Goal: Task Accomplishment & Management: Complete application form

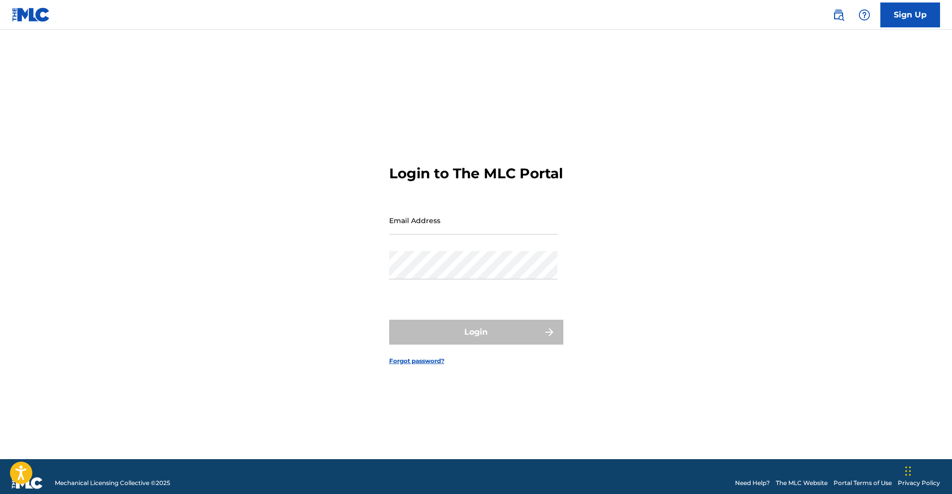
click at [889, 18] on link "Sign Up" at bounding box center [910, 14] width 60 height 25
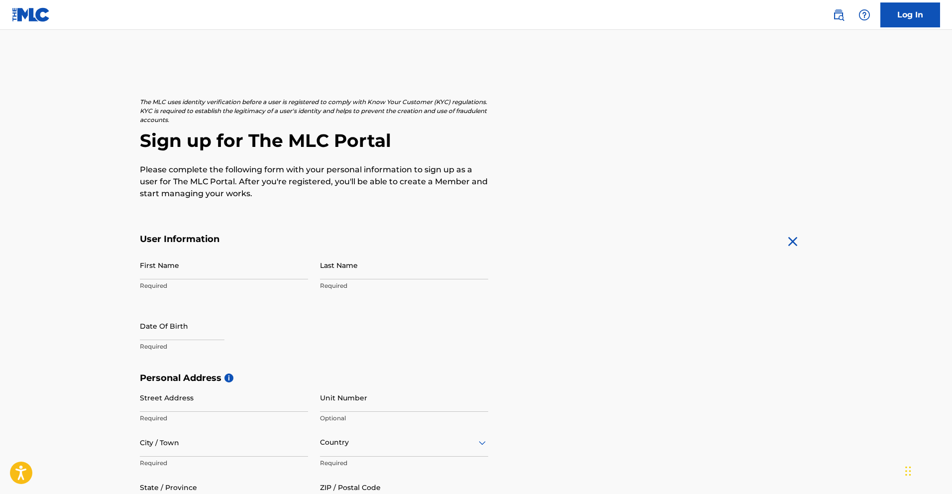
click at [230, 272] on input "First Name" at bounding box center [224, 265] width 168 height 28
type input "Mutale"
click at [332, 275] on input "Last Name" at bounding box center [404, 265] width 168 height 28
type input "Nkonde"
select select "7"
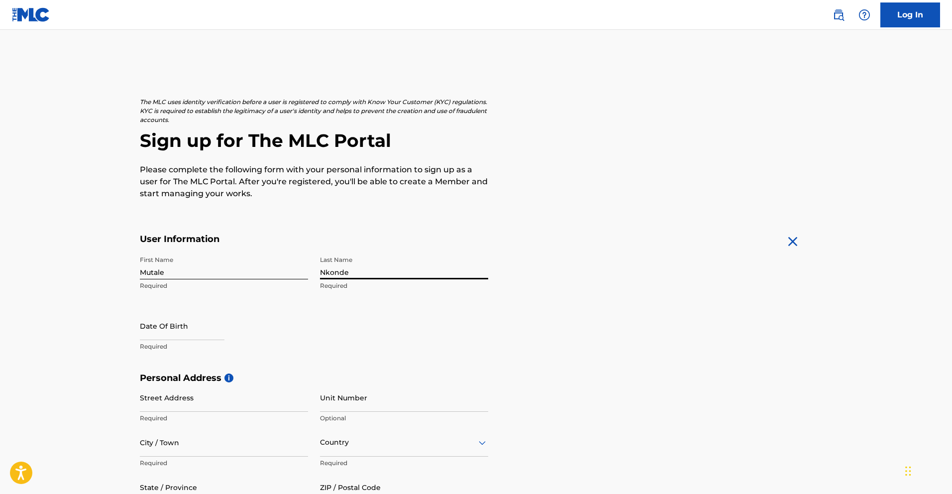
select select "2025"
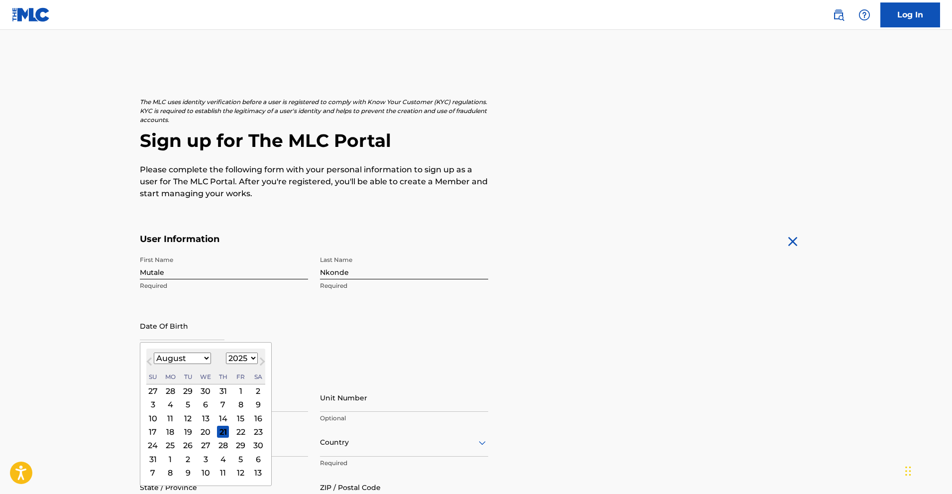
click at [181, 332] on input "text" at bounding box center [182, 325] width 85 height 28
click at [221, 394] on div "31" at bounding box center [223, 391] width 12 height 12
type input "[DATE]"
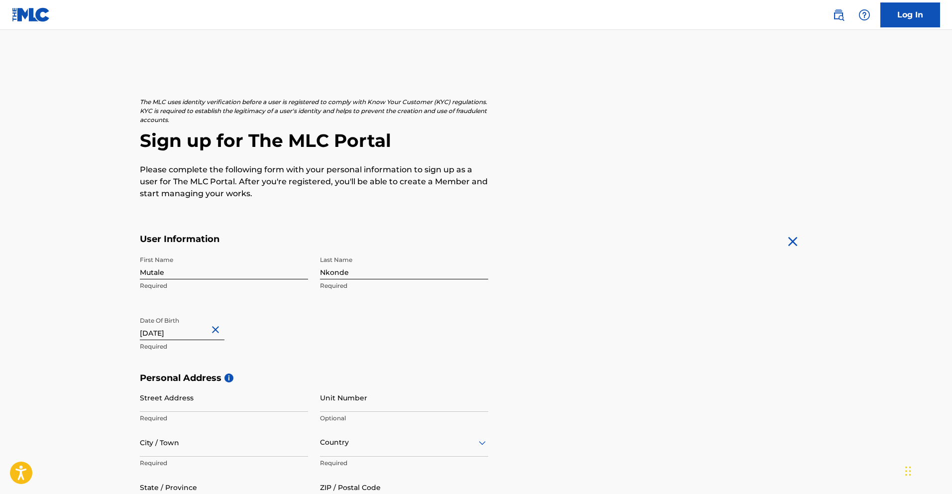
click at [185, 335] on input "[DATE]" at bounding box center [182, 325] width 85 height 28
select select "6"
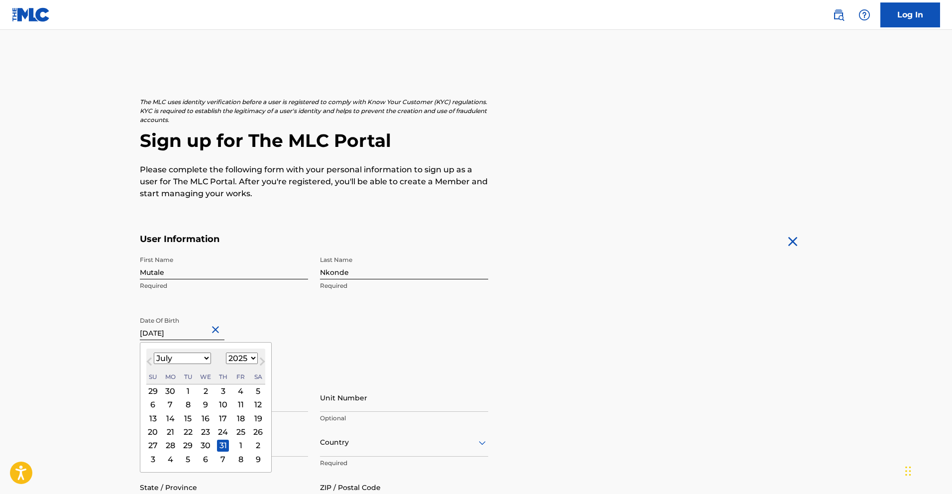
click at [234, 358] on select "1900 1901 1902 1903 1904 1905 1906 1907 1908 1909 1910 1911 1912 1913 1914 1915…" at bounding box center [242, 357] width 32 height 11
select select "1989"
click at [226, 352] on select "1900 1901 1902 1903 1904 1905 1906 1907 1908 1909 1910 1911 1912 1913 1914 1915…" at bounding box center [242, 357] width 32 height 11
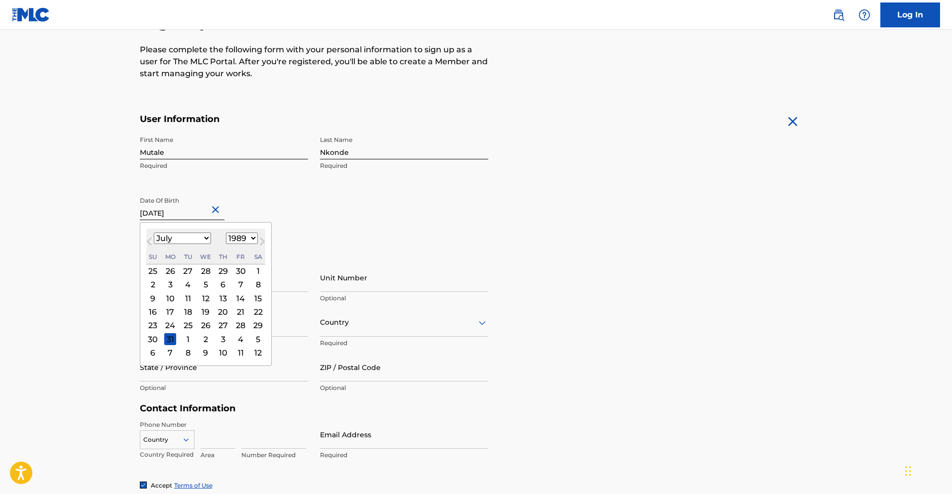
scroll to position [136, 0]
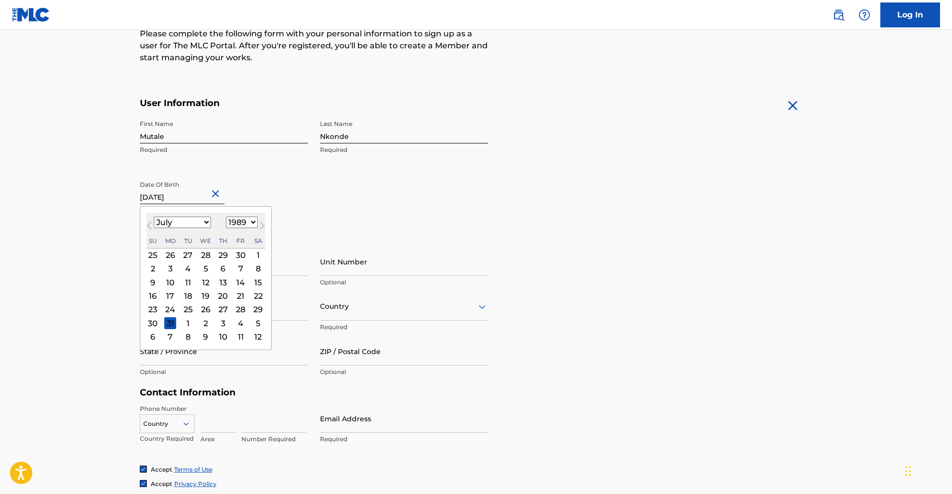
click at [512, 253] on div "Personal Address i Street Address Required Unit Number Optional City / Town Req…" at bounding box center [476, 311] width 673 height 151
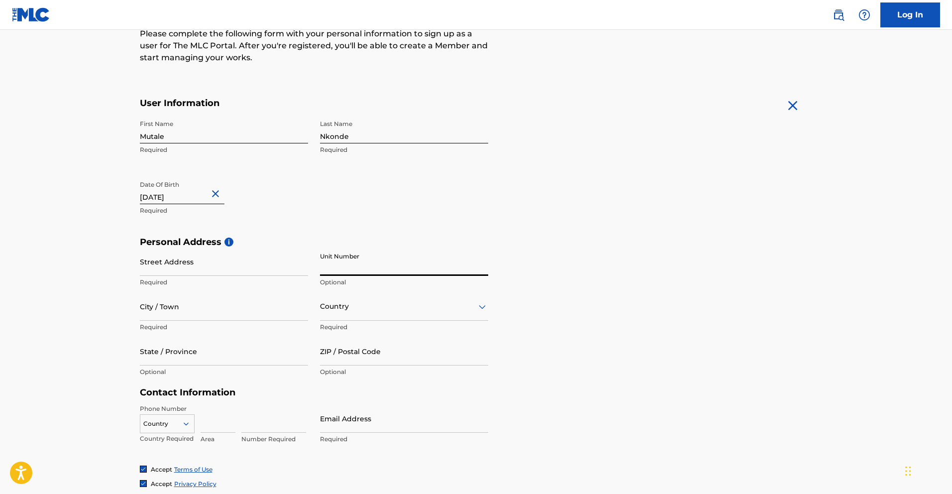
click at [379, 270] on input "Unit Number" at bounding box center [404, 261] width 168 height 28
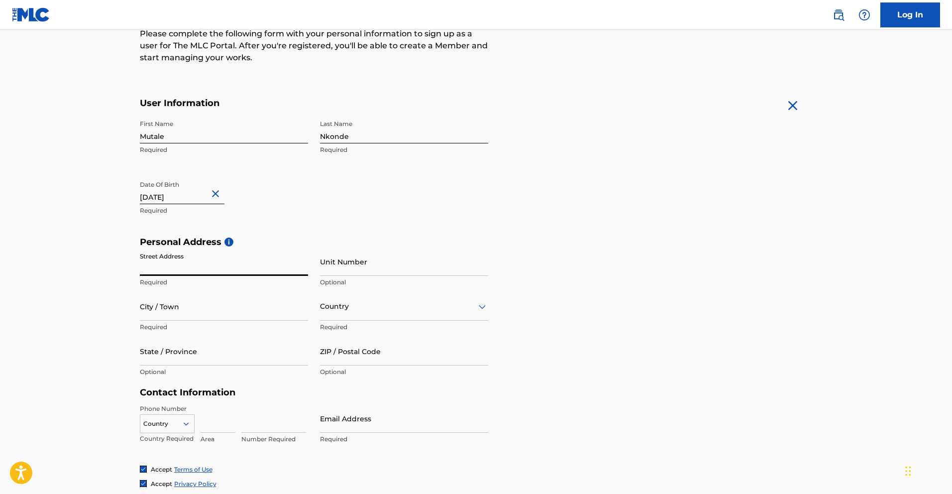
click at [193, 270] on input "Street Address" at bounding box center [224, 261] width 168 height 28
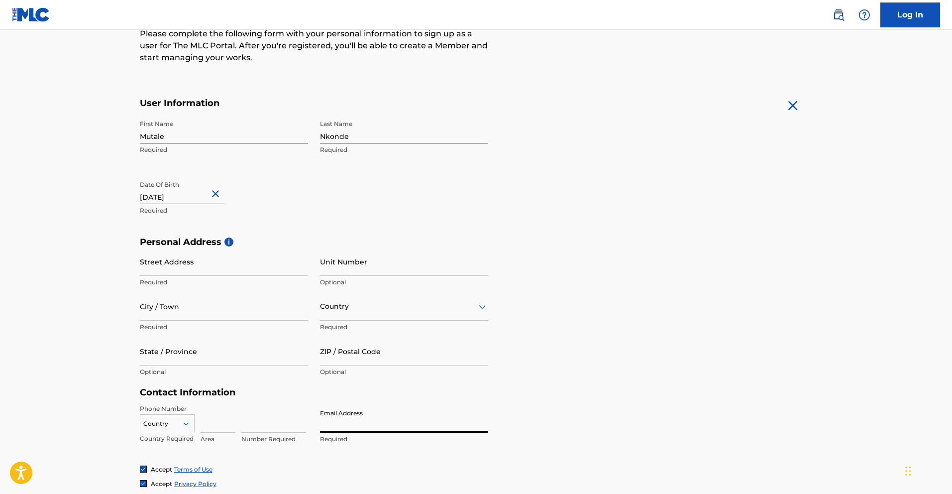
click at [338, 425] on input "Email Address" at bounding box center [404, 418] width 168 height 28
type input "[EMAIL_ADDRESS][DOMAIN_NAME]"
click at [367, 358] on input "ZIP / Postal Code" at bounding box center [404, 351] width 168 height 28
type input "10101"
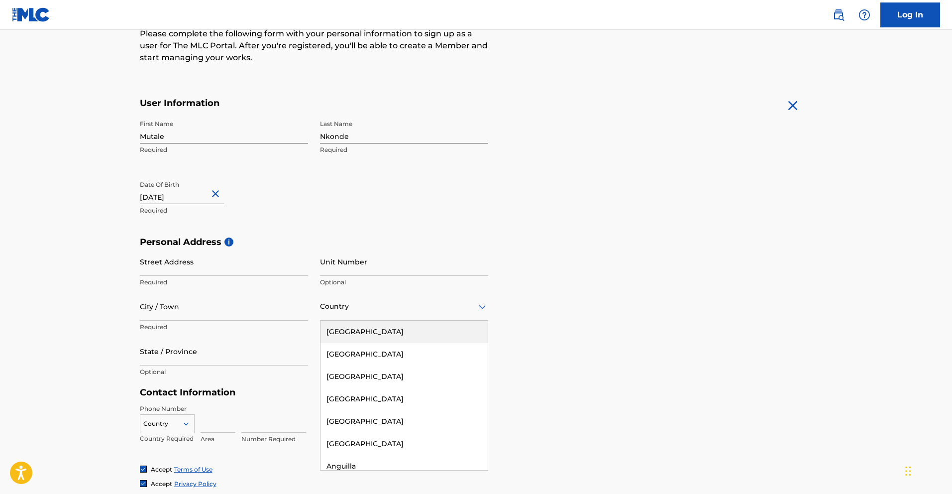
click at [380, 312] on div "Country" at bounding box center [404, 306] width 168 height 28
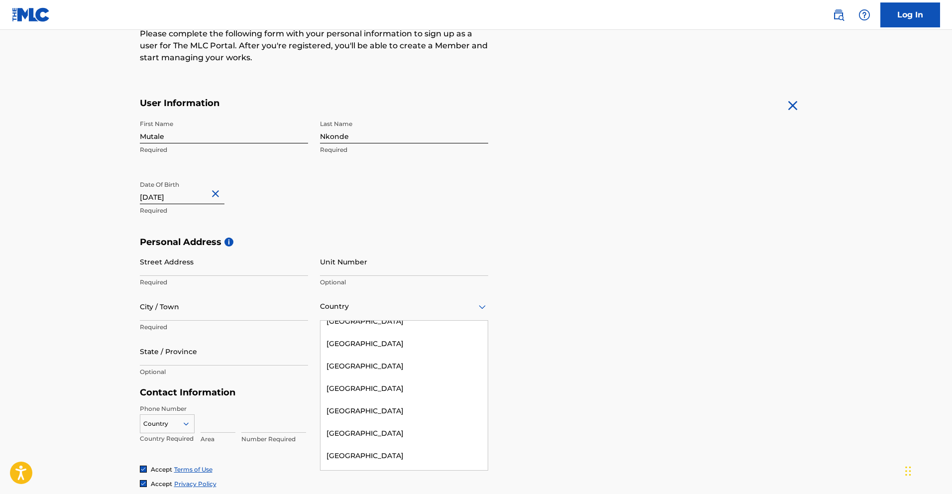
scroll to position [4854, 0]
click at [335, 488] on div "[GEOGRAPHIC_DATA]" at bounding box center [403, 499] width 167 height 22
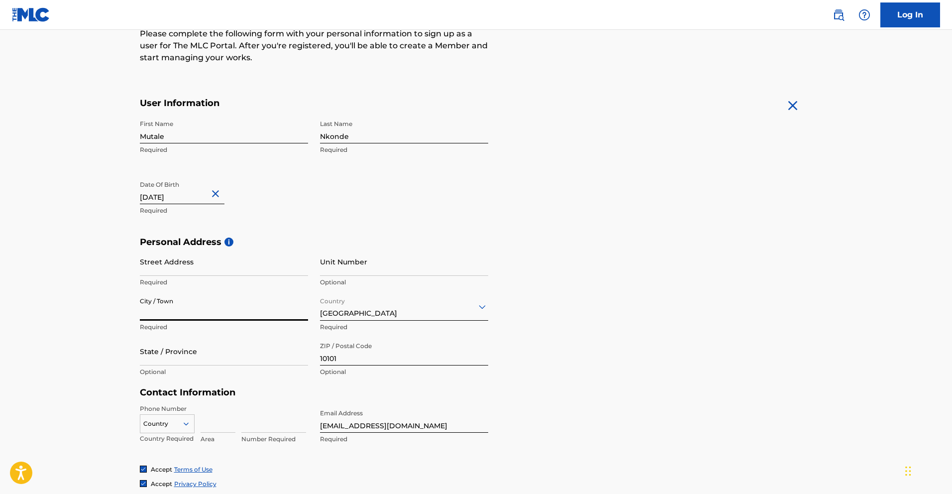
click at [176, 310] on input "City / Town" at bounding box center [224, 306] width 168 height 28
type input "Lusaka"
click at [189, 358] on input "State / Province" at bounding box center [224, 351] width 168 height 28
click at [142, 357] on input "chalala" at bounding box center [224, 351] width 168 height 28
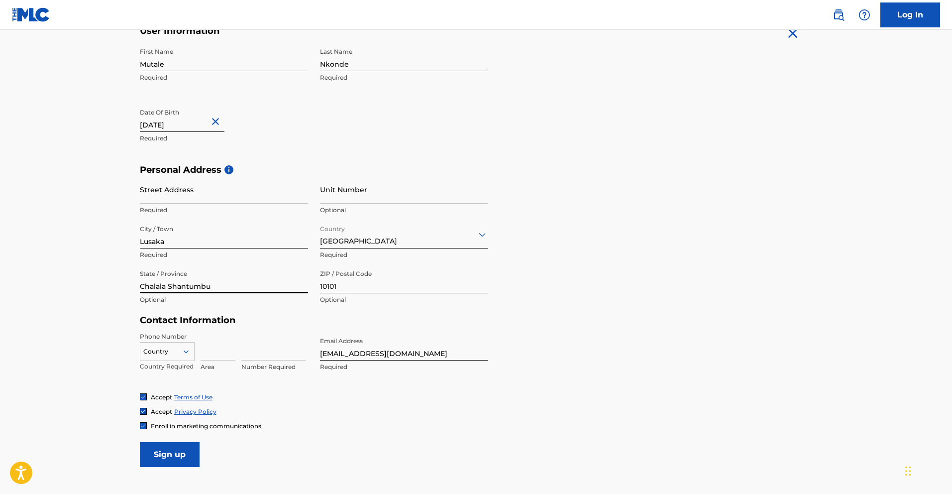
scroll to position [222, 0]
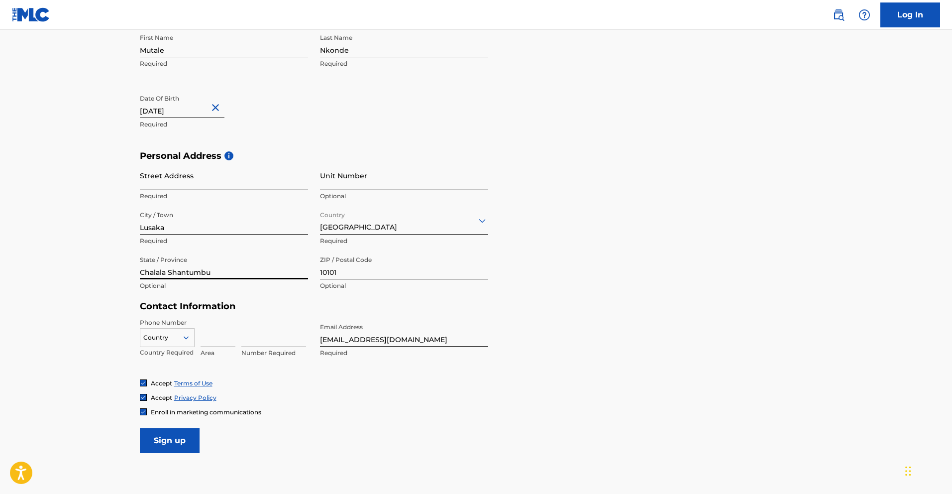
type input "Chalala Shantumbu"
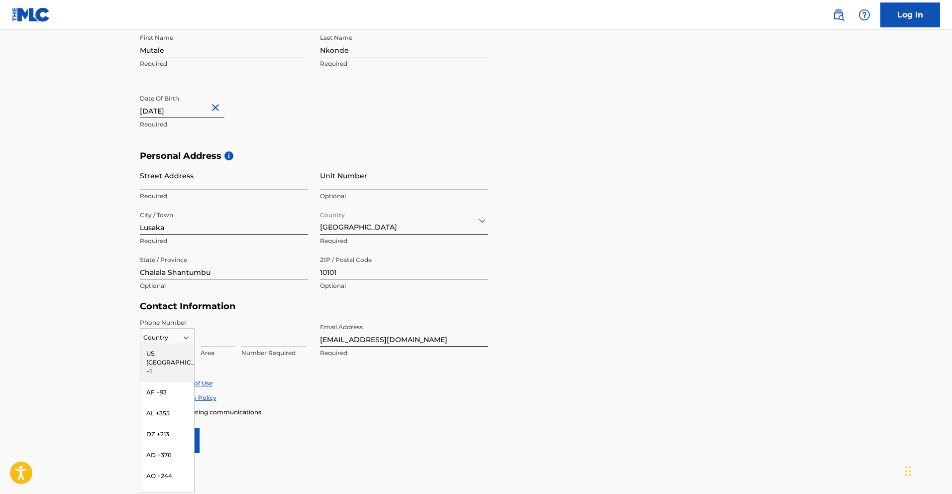
click at [187, 340] on icon at bounding box center [186, 337] width 9 height 9
click at [167, 463] on div "ZM +260" at bounding box center [167, 460] width 54 height 21
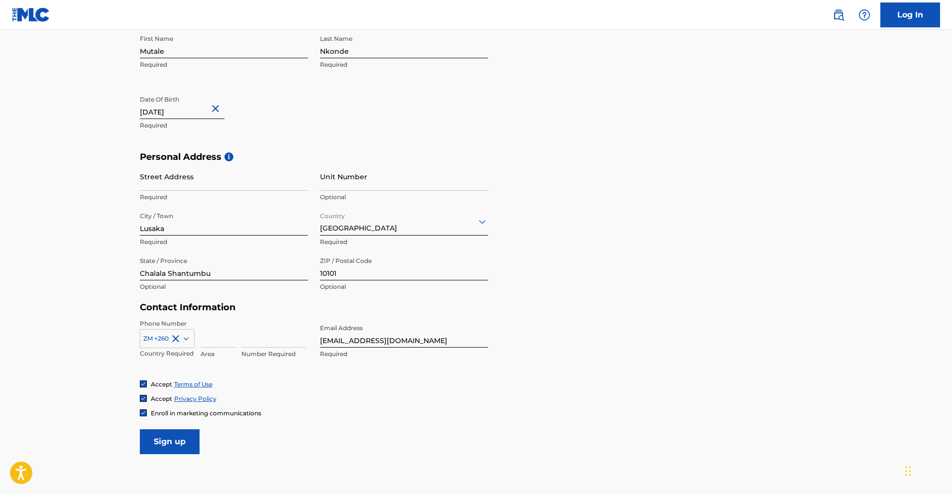
scroll to position [213, 0]
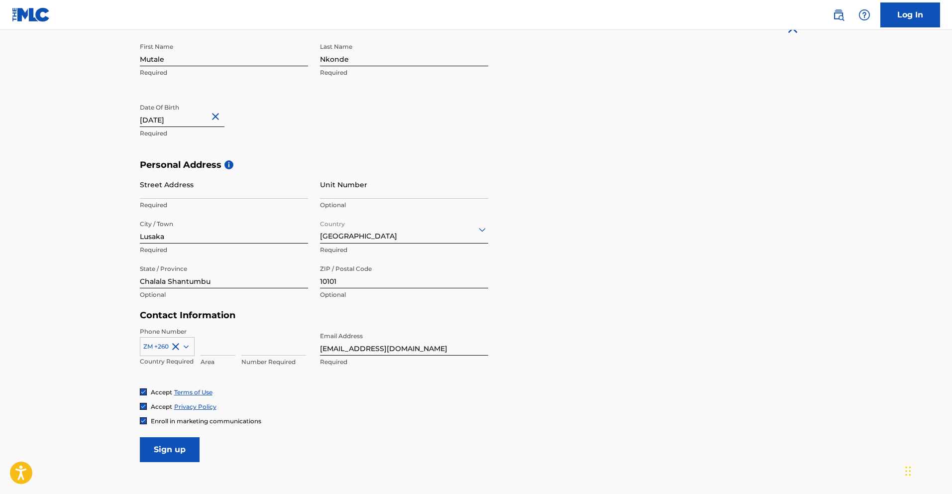
click at [225, 350] on input at bounding box center [218, 341] width 35 height 28
type input "C"
click at [255, 351] on input at bounding box center [273, 341] width 65 height 28
type input "0"
type input "979405365"
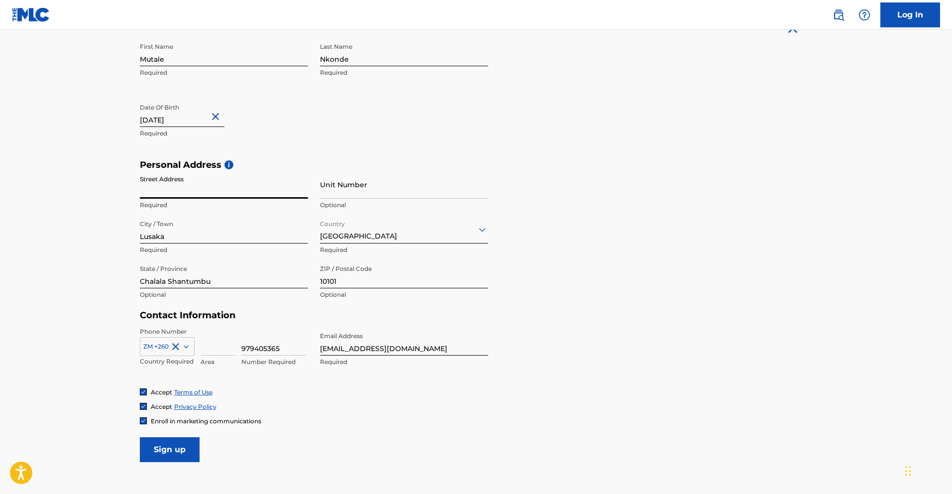
click at [181, 193] on input "Street Address" at bounding box center [224, 184] width 168 height 28
type input "BF1/1 Chalala Shantumbu"
click at [212, 349] on input at bounding box center [218, 341] width 35 height 28
type input "B"
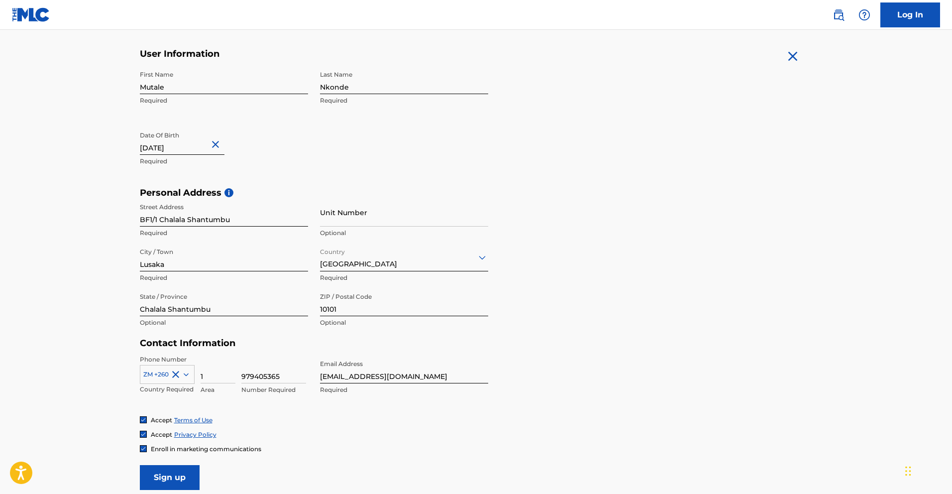
scroll to position [186, 0]
type input "1"
click at [179, 467] on input "Sign up" at bounding box center [170, 476] width 60 height 25
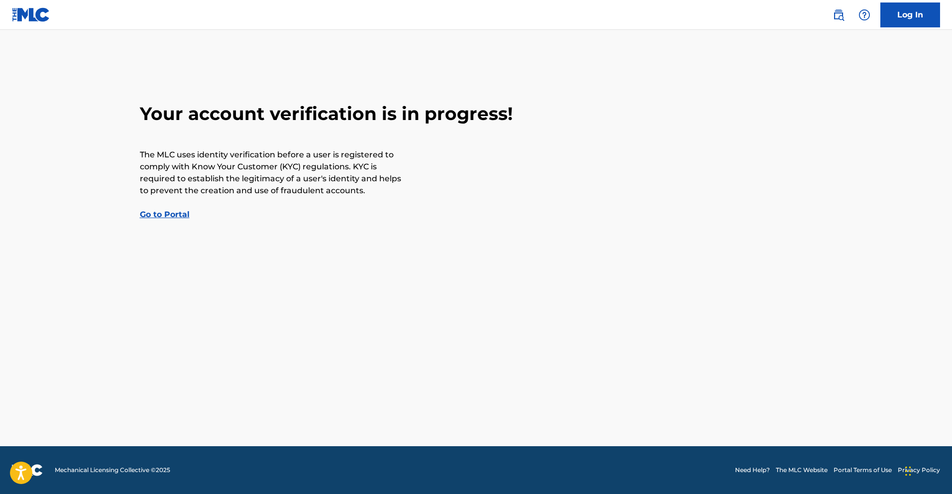
click at [900, 23] on link "Log In" at bounding box center [910, 14] width 60 height 25
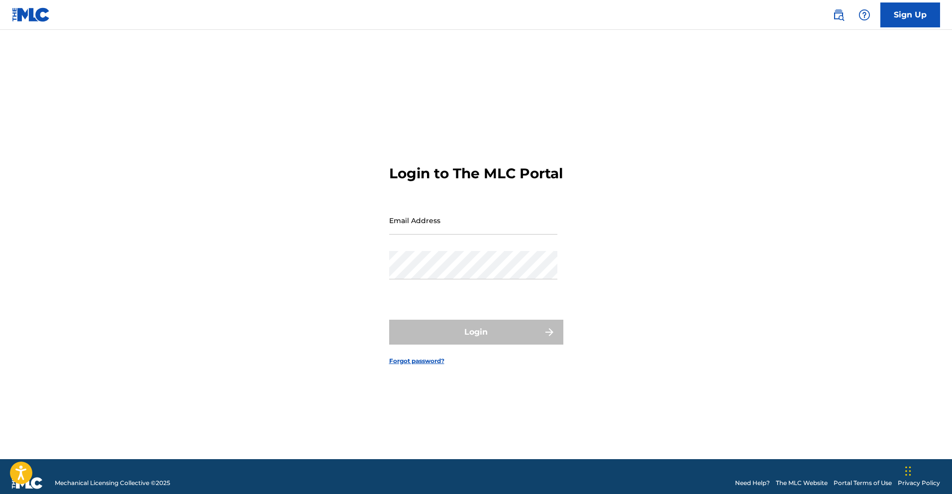
click at [453, 233] on input "Email Address" at bounding box center [473, 220] width 168 height 28
type input "[EMAIL_ADDRESS][DOMAIN_NAME]"
click at [414, 278] on div "Login to The MLC Portal Email Address [EMAIL_ADDRESS][DOMAIN_NAME] Password Log…" at bounding box center [476, 257] width 697 height 404
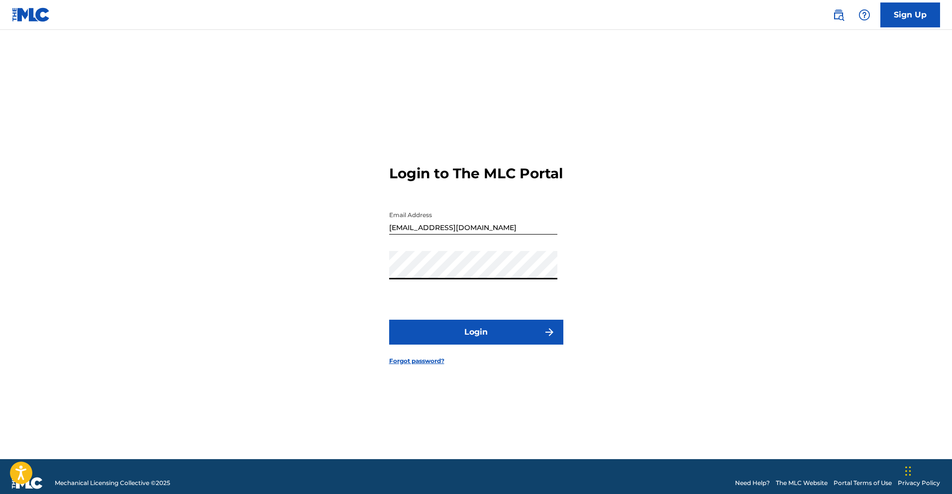
click at [461, 341] on button "Login" at bounding box center [476, 331] width 174 height 25
click at [478, 337] on button "Login" at bounding box center [476, 331] width 174 height 25
click at [477, 341] on button "Login" at bounding box center [476, 331] width 174 height 25
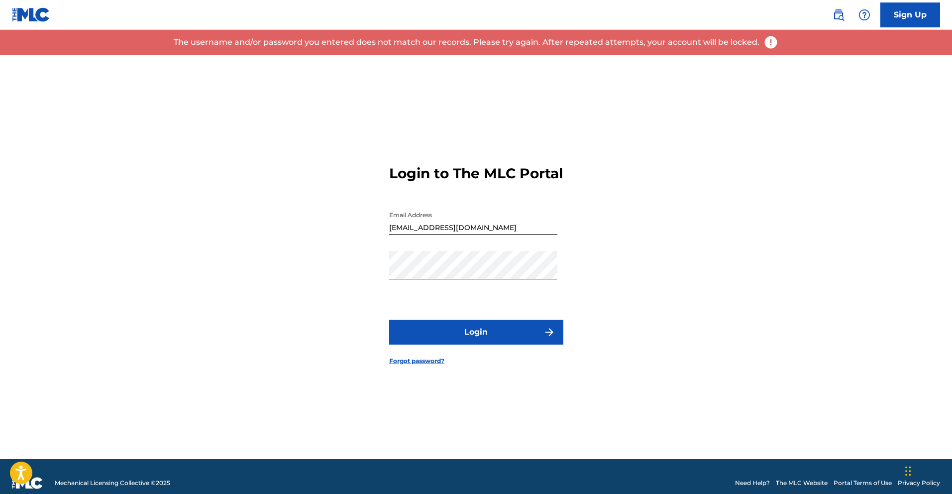
click at [687, 47] on p "The username and/or password you entered does not match our records. Please try…" at bounding box center [467, 42] width 586 height 12
click at [588, 45] on p "The username and/or password you entered does not match our records. Please try…" at bounding box center [467, 42] width 586 height 12
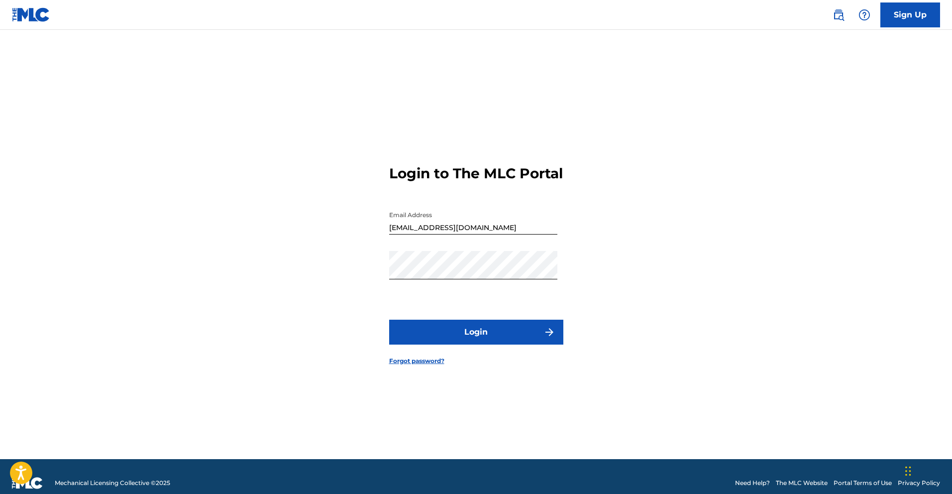
click at [766, 44] on main "Login to The MLC Portal Email Address [EMAIL_ADDRESS][DOMAIN_NAME] Password Log…" at bounding box center [476, 244] width 952 height 429
click at [430, 365] on link "Forgot password?" at bounding box center [416, 360] width 55 height 9
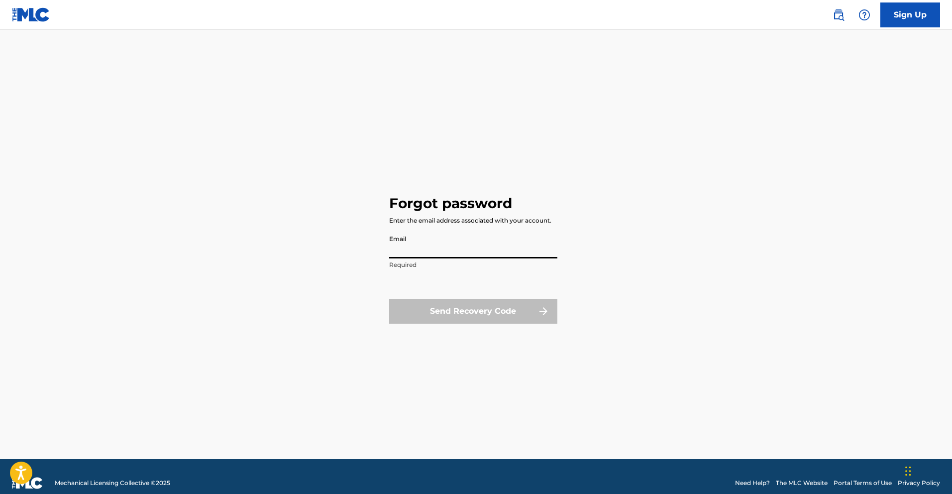
click at [414, 244] on input "Email" at bounding box center [473, 244] width 168 height 28
type input "[EMAIL_ADDRESS][DOMAIN_NAME]"
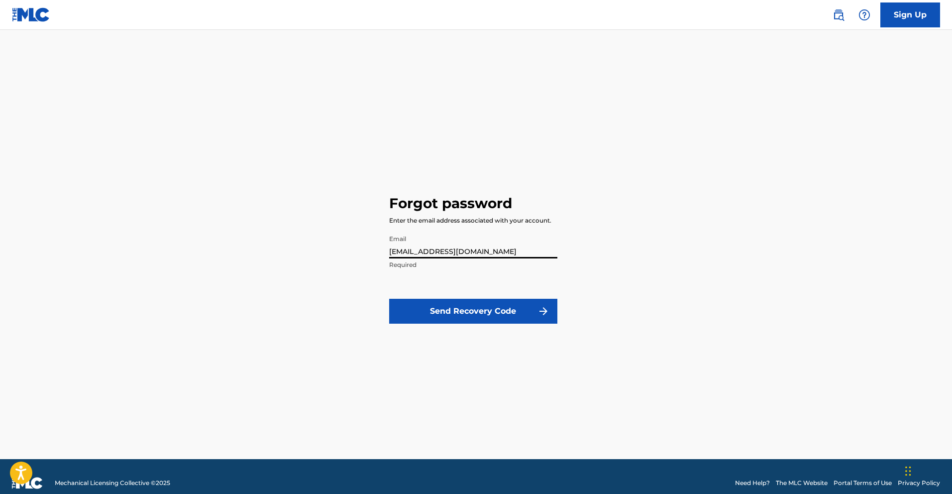
click at [414, 266] on p "Required" at bounding box center [473, 264] width 168 height 9
click at [480, 321] on button "Send Recovery Code" at bounding box center [473, 311] width 168 height 25
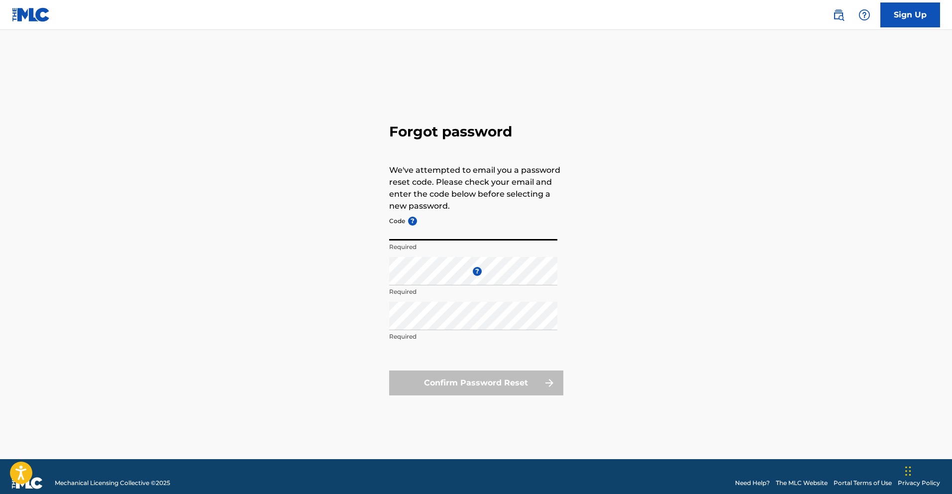
click at [433, 235] on input "Code ?" at bounding box center [473, 226] width 168 height 28
paste input "FP_f8117c91ff43dddacc8433556a18"
type input "FP_f8117c91ff43dddacc8433556a18"
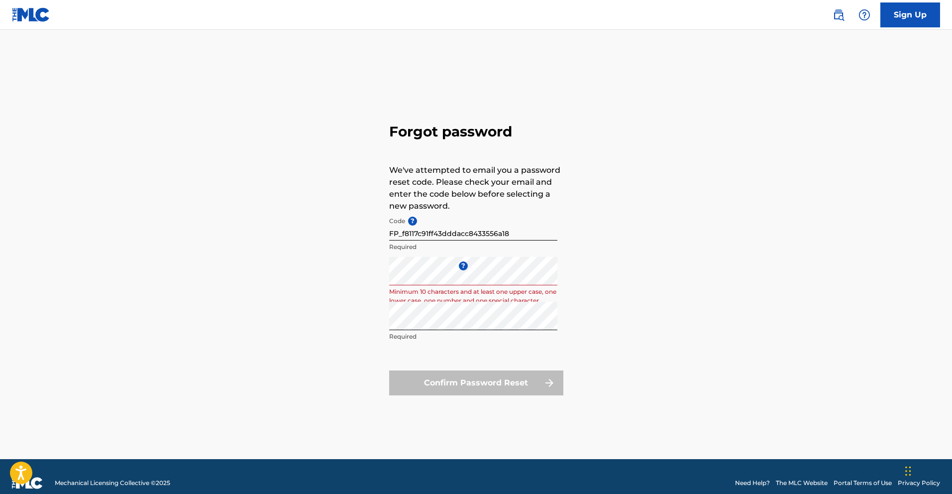
click at [410, 338] on p "Required" at bounding box center [473, 336] width 168 height 9
click at [481, 379] on div "Confirm Password Reset" at bounding box center [476, 382] width 174 height 25
click at [537, 386] on div "Confirm Password Reset" at bounding box center [476, 382] width 174 height 25
click at [297, 419] on div "Forgot password We've attempted to email you a password reset code. Please chec…" at bounding box center [476, 257] width 697 height 404
click at [651, 351] on div "Forgot password We've attempted to email you a password reset code. Please chec…" at bounding box center [476, 257] width 697 height 404
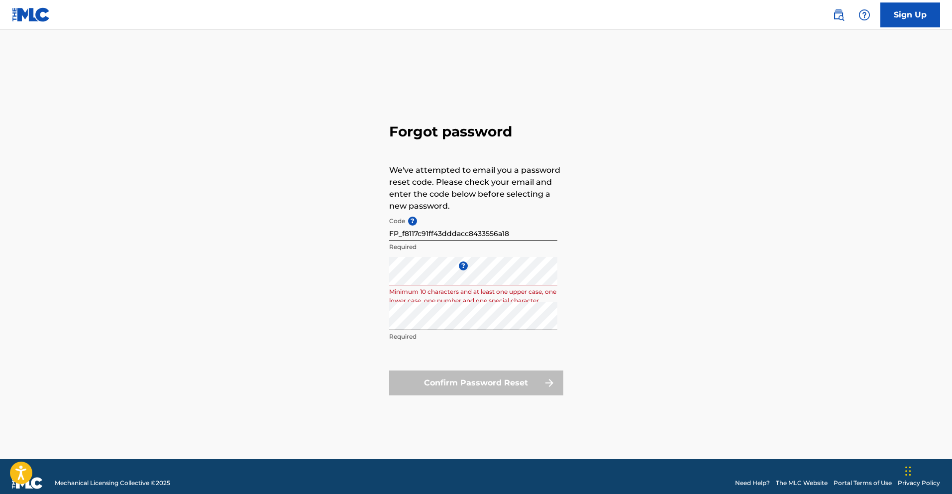
click at [672, 248] on div "Forgot password We've attempted to email you a password reset code. Please chec…" at bounding box center [476, 257] width 697 height 404
click at [527, 229] on input "FP_f8117c91ff43dddacc8433556a18" at bounding box center [473, 226] width 168 height 28
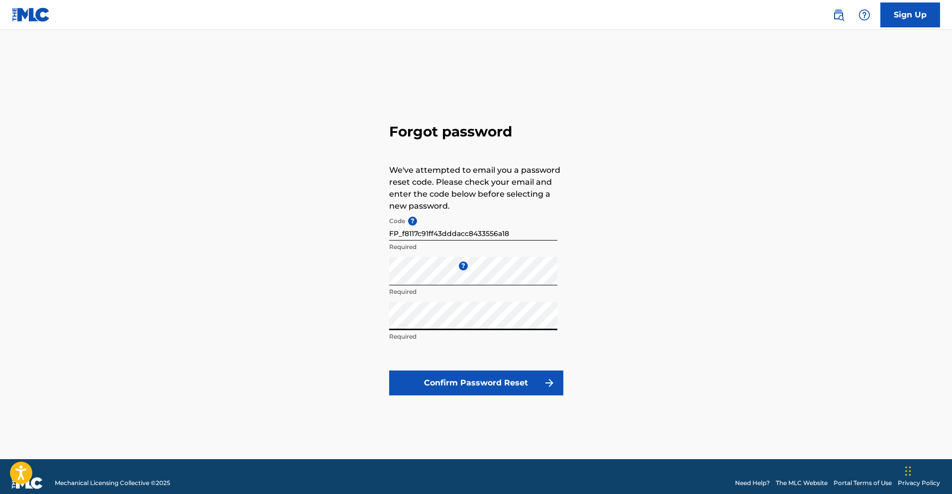
click at [506, 380] on button "Confirm Password Reset" at bounding box center [476, 382] width 174 height 25
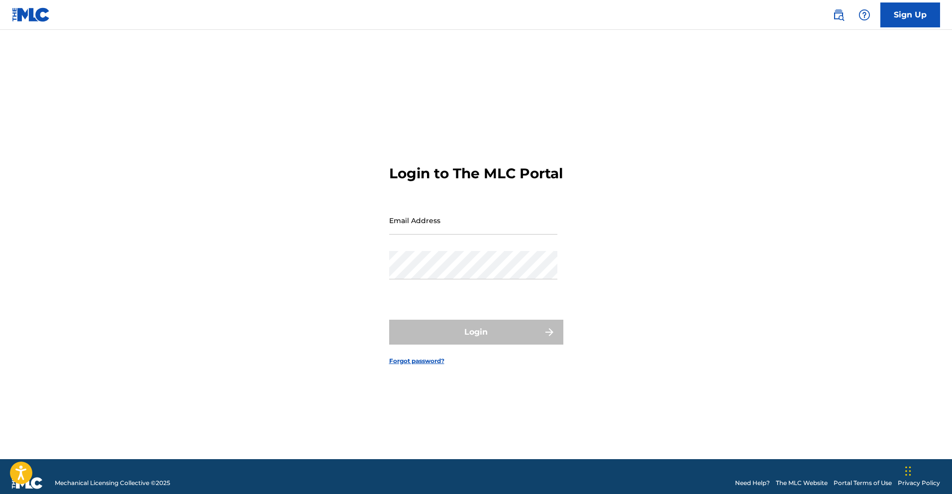
click at [469, 338] on div "Login" at bounding box center [476, 331] width 174 height 25
click at [553, 338] on div "Login" at bounding box center [476, 331] width 174 height 25
click at [547, 342] on div "Login" at bounding box center [476, 331] width 174 height 25
click at [36, 19] on img at bounding box center [31, 14] width 38 height 14
click at [30, 17] on img at bounding box center [31, 14] width 38 height 14
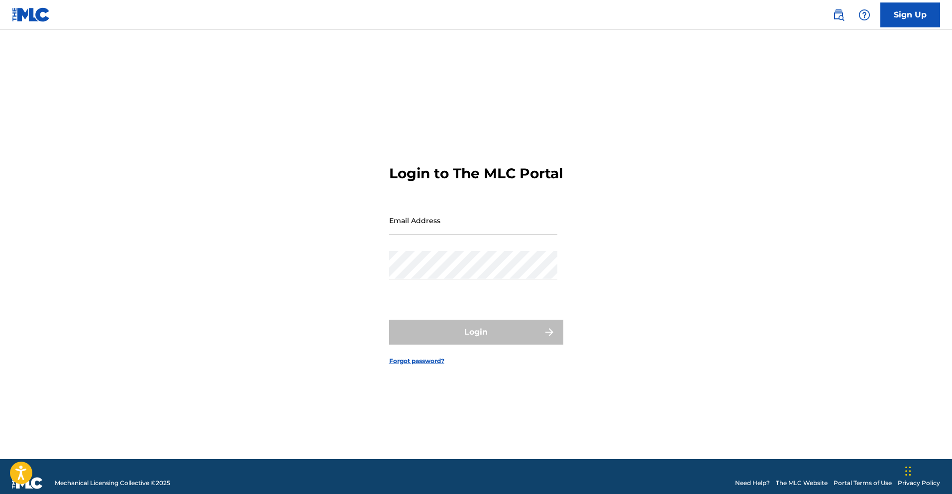
click at [450, 233] on input "Email Address" at bounding box center [473, 220] width 168 height 28
type input "[EMAIL_ADDRESS][DOMAIN_NAME]"
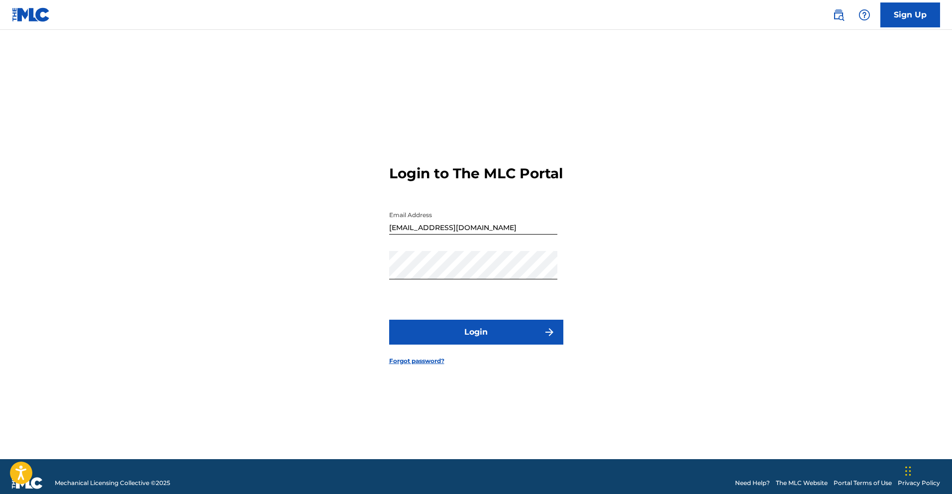
click at [470, 339] on button "Login" at bounding box center [476, 331] width 174 height 25
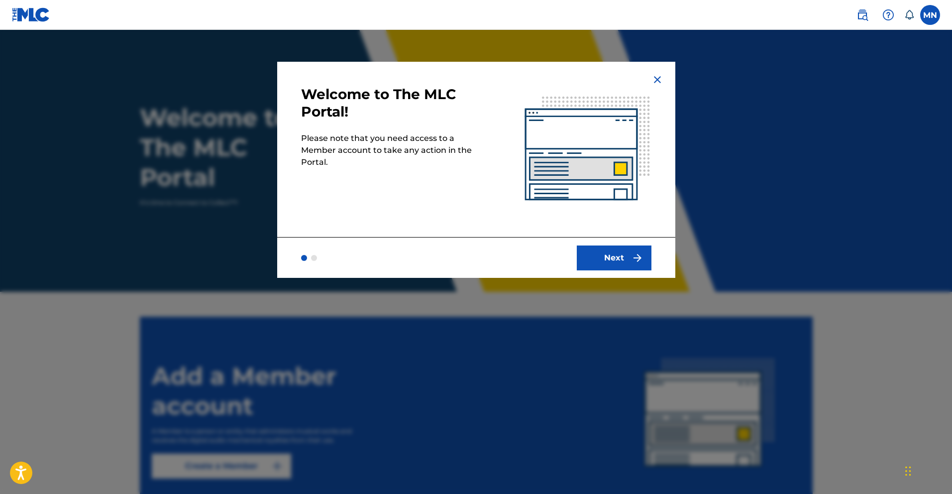
click at [599, 262] on button "Next" at bounding box center [614, 257] width 75 height 25
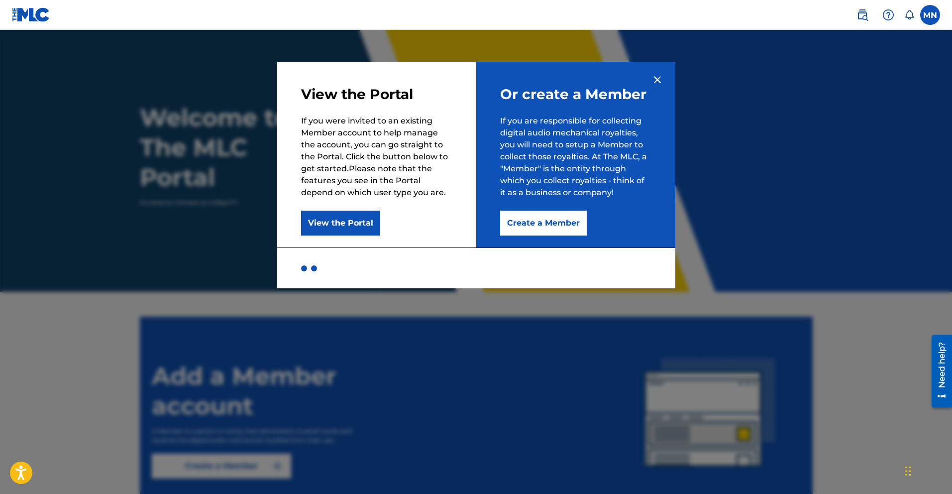
click at [545, 222] on button "Create a Member" at bounding box center [543, 222] width 87 height 25
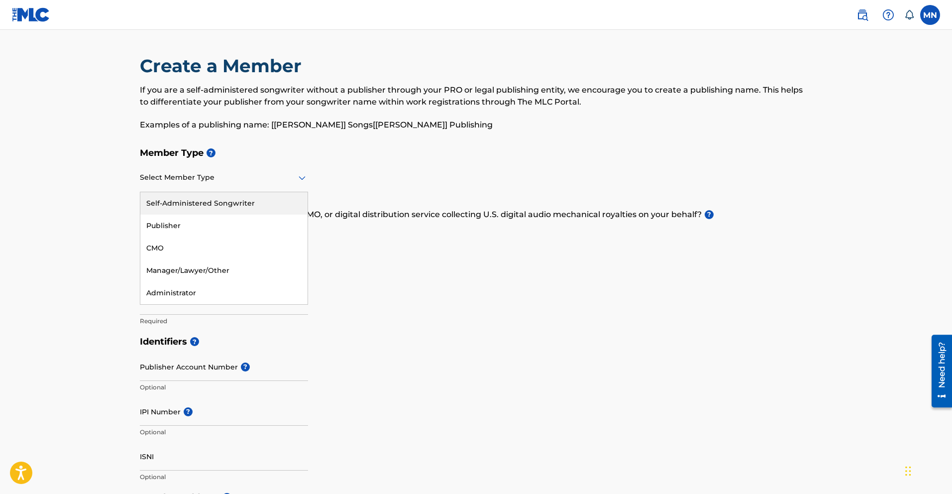
click at [303, 182] on icon at bounding box center [302, 178] width 12 height 12
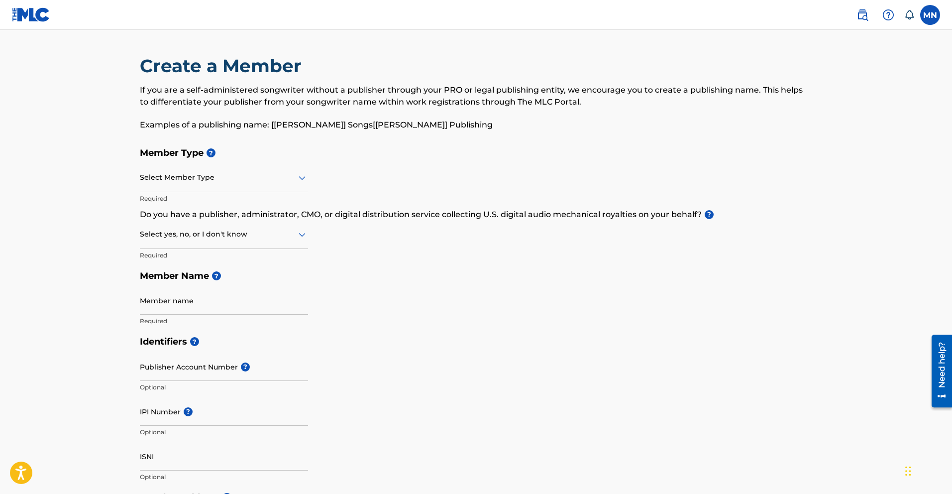
click at [422, 302] on div "Member Type ? Select Member Type Required Do you have a publisher, administrato…" at bounding box center [476, 236] width 673 height 189
click at [302, 180] on icon at bounding box center [302, 178] width 7 height 4
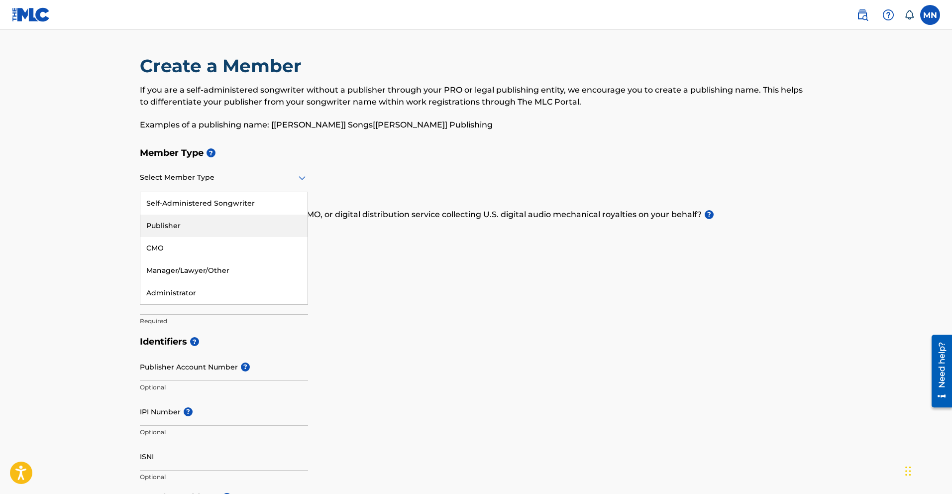
click at [166, 223] on div "Publisher" at bounding box center [223, 225] width 167 height 22
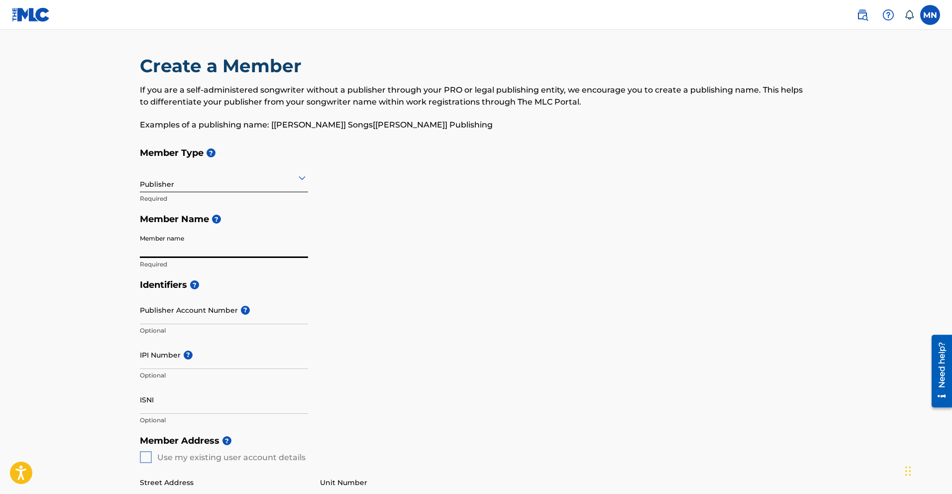
click at [182, 245] on input "Member name" at bounding box center [224, 243] width 168 height 28
type input "Mutale Nkonde"
type input "BF1/1 Chalala Shantumbu"
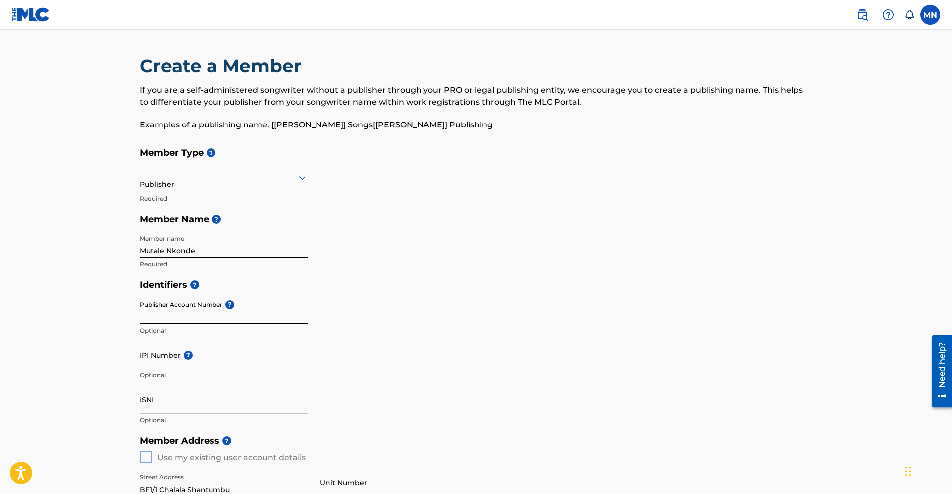
click at [272, 317] on input "Publisher Account Number ?" at bounding box center [224, 310] width 168 height 28
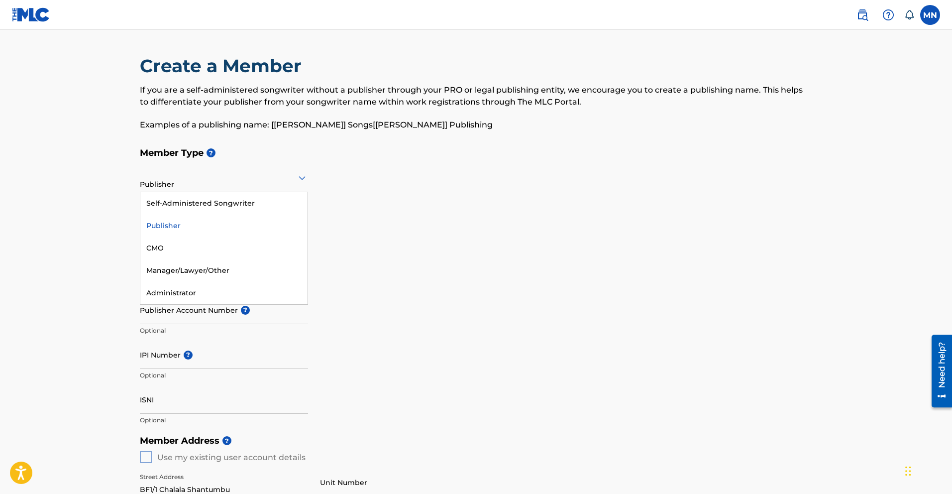
click at [301, 181] on icon at bounding box center [302, 178] width 12 height 12
click at [229, 205] on div "Self-Administered Songwriter" at bounding box center [223, 203] width 167 height 22
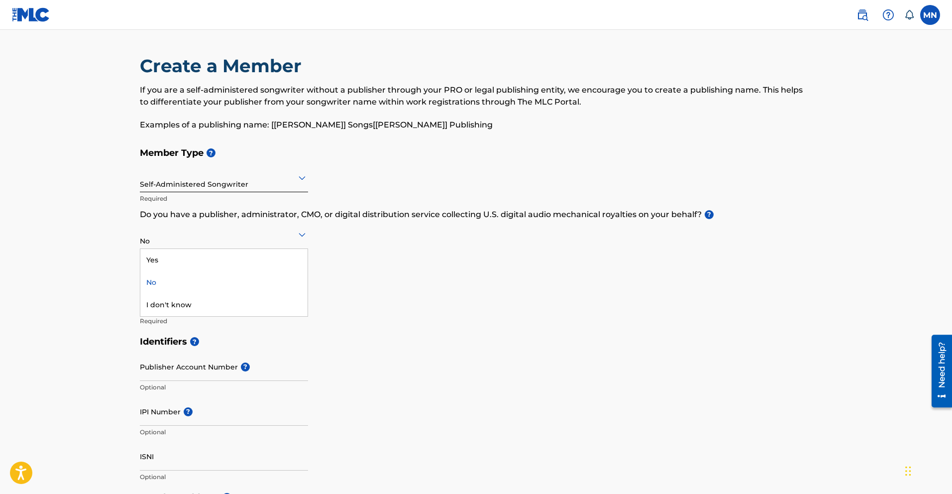
click at [303, 233] on icon at bounding box center [302, 235] width 7 height 4
click at [381, 257] on div "Member Type ? Self-Administered Songwriter Required Do you have a publisher, ad…" at bounding box center [476, 236] width 673 height 189
click at [290, 181] on div at bounding box center [224, 177] width 168 height 12
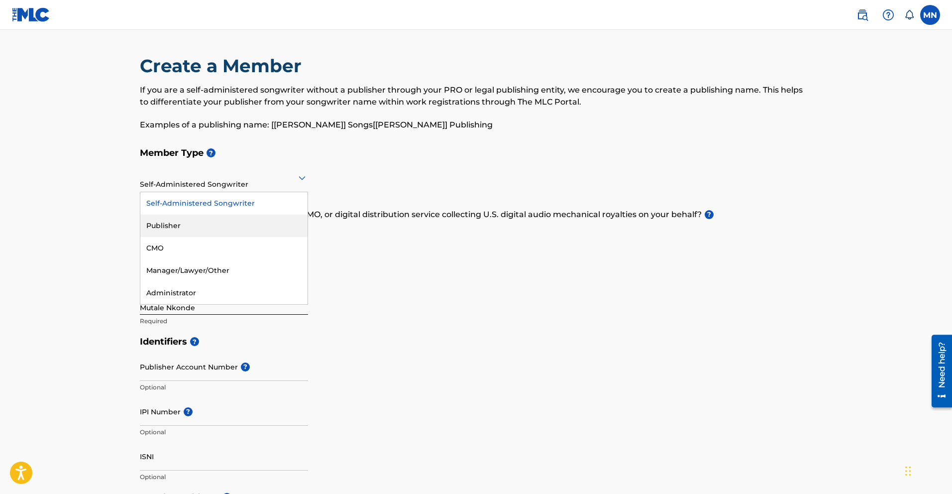
click at [175, 225] on div "Publisher" at bounding box center [223, 225] width 167 height 22
